Goal: Task Accomplishment & Management: Manage account settings

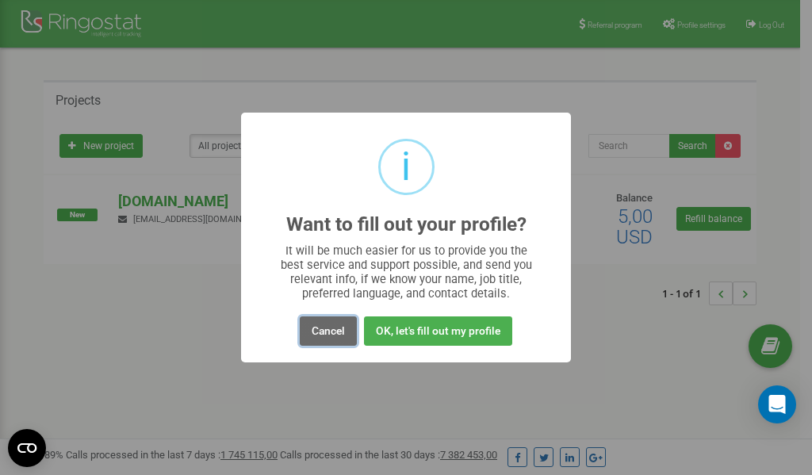
click at [328, 331] on button "Cancel" at bounding box center [328, 330] width 57 height 29
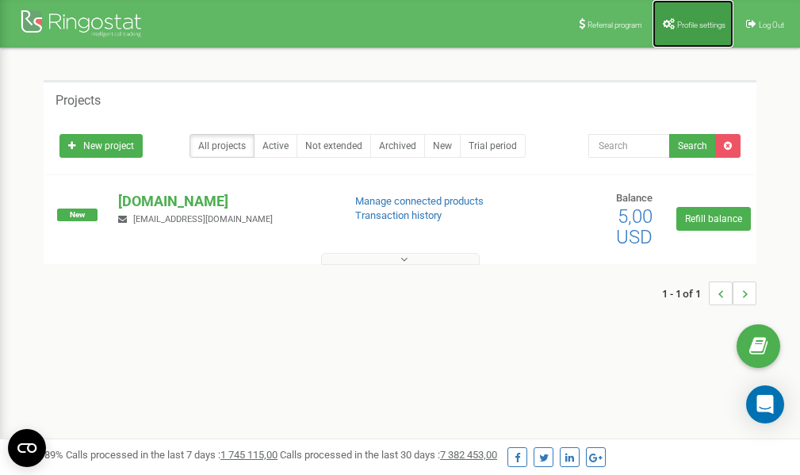
click at [697, 17] on link "Profile settings" at bounding box center [692, 24] width 81 height 48
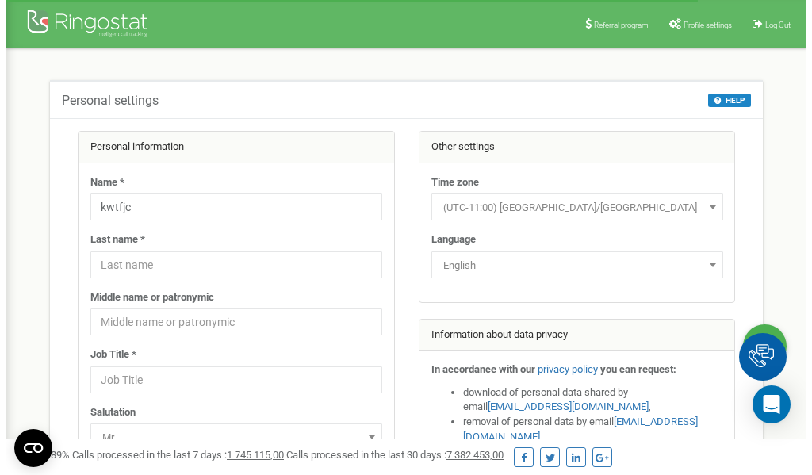
scroll to position [79, 0]
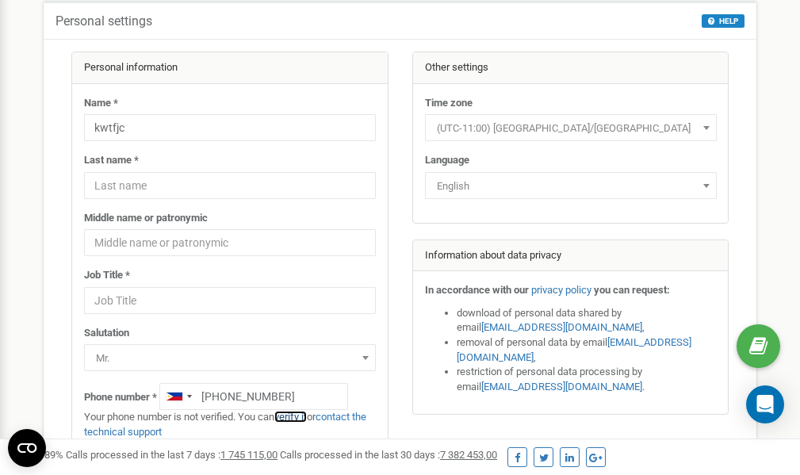
click at [297, 417] on link "verify it" at bounding box center [290, 417] width 32 height 12
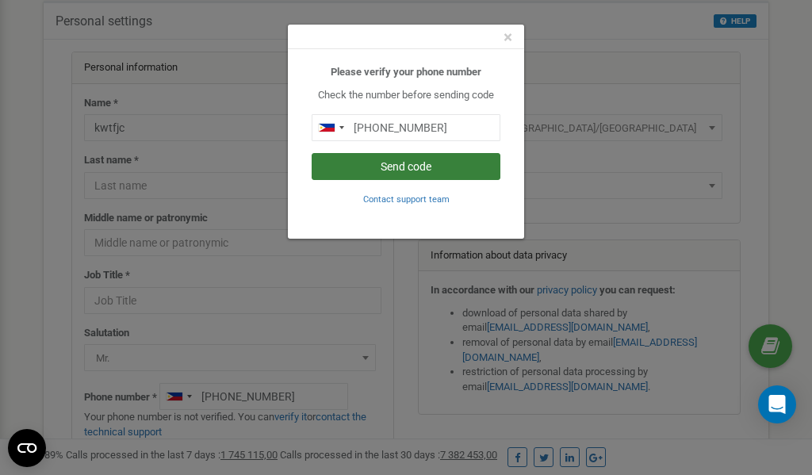
click at [428, 166] on button "Send code" at bounding box center [405, 166] width 189 height 27
